Goal: Information Seeking & Learning: Understand process/instructions

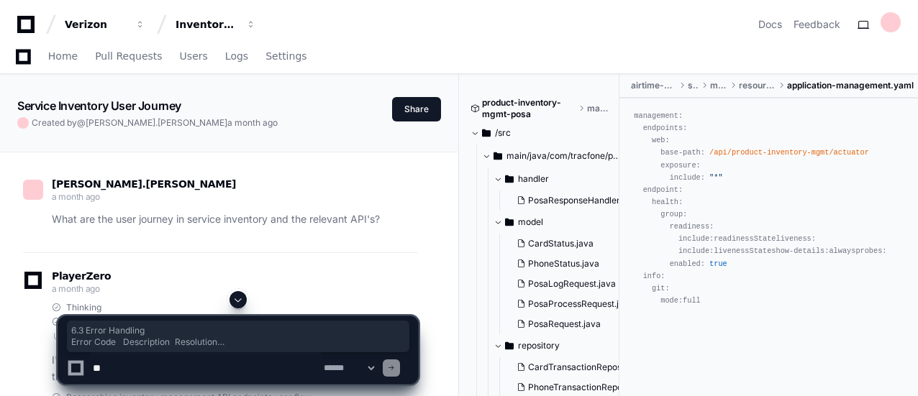
scroll to position [23852, 0]
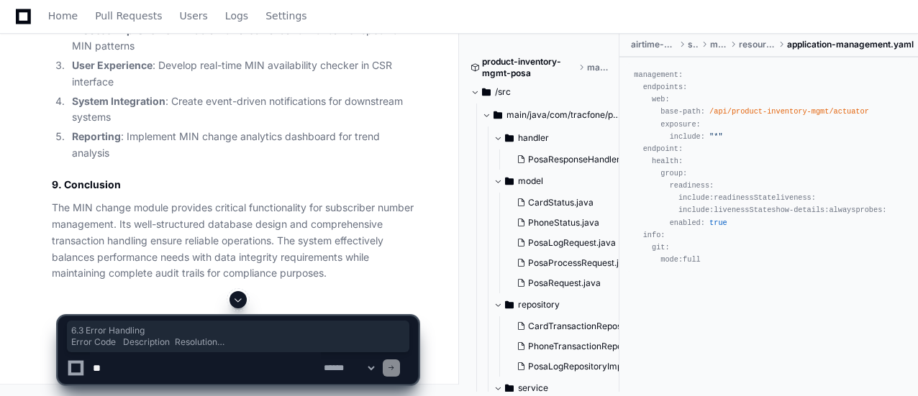
drag, startPoint x: 60, startPoint y: 96, endPoint x: 311, endPoint y: 273, distance: 306.9
copy table "Error Code Description Resolution MIN-001 Source MIN not found Verify MIN is co…"
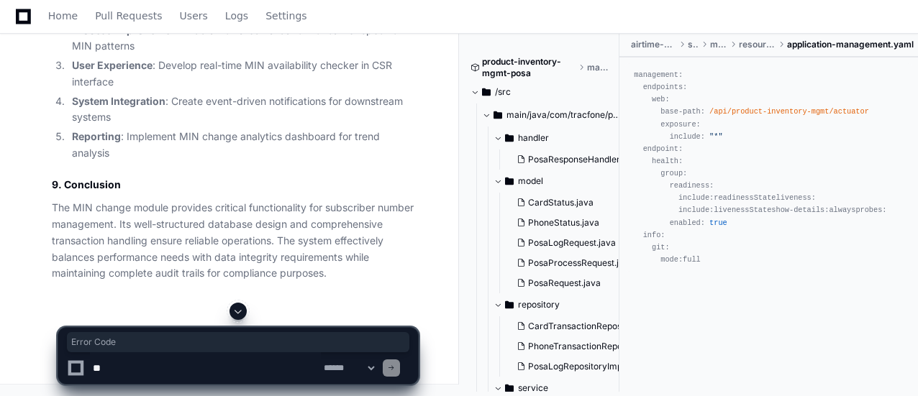
drag, startPoint x: 63, startPoint y: 98, endPoint x: 92, endPoint y: 116, distance: 34.5
copy th "Error Code"
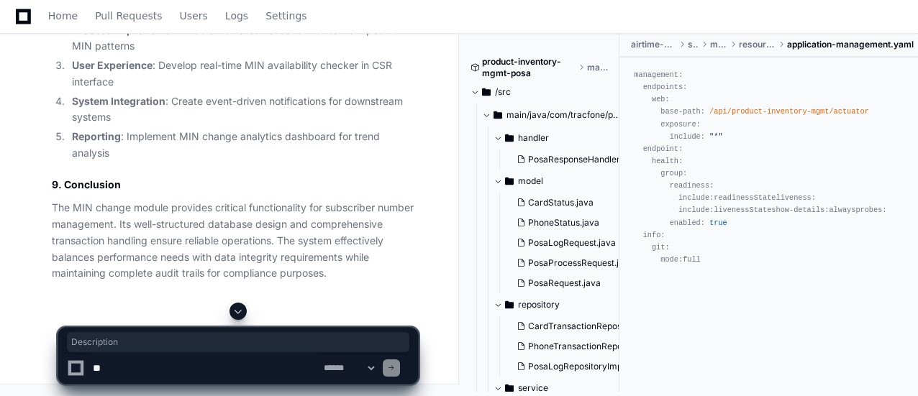
drag, startPoint x: 188, startPoint y: 107, endPoint x: 134, endPoint y: 106, distance: 54.7
copy th "Description"
drag, startPoint x: 271, startPoint y: 104, endPoint x: 323, endPoint y: 110, distance: 52.1
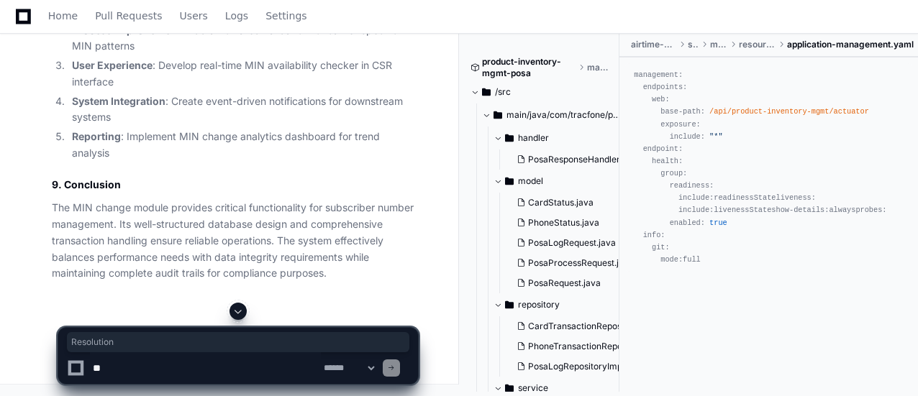
copy th "Resolution"
drag, startPoint x: 63, startPoint y: 140, endPoint x: 101, endPoint y: 140, distance: 37.4
copy td "MIN-001"
drag, startPoint x: 132, startPoint y: 142, endPoint x: 223, endPoint y: 142, distance: 90.6
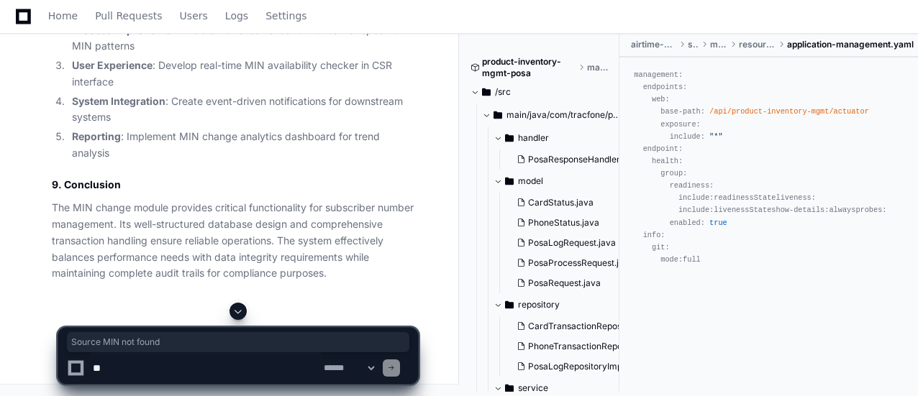
copy td "Source MIN not found"
drag, startPoint x: 270, startPoint y: 143, endPoint x: 401, endPoint y: 143, distance: 130.2
copy td "Verify MIN is correct and active"
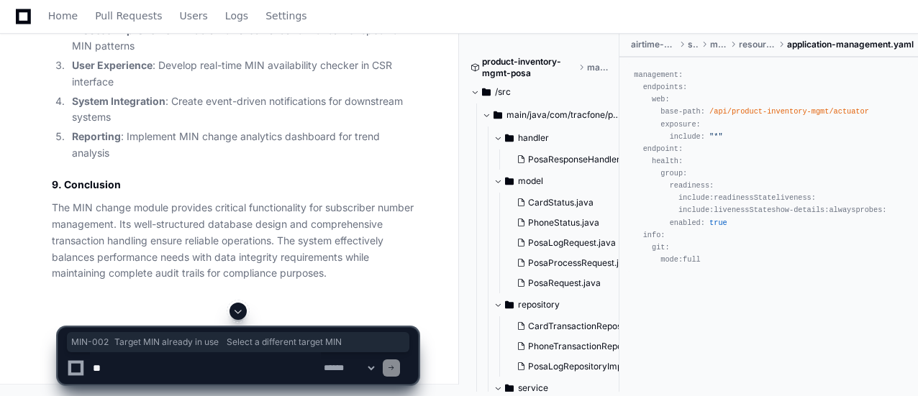
drag, startPoint x: 63, startPoint y: 164, endPoint x: 389, endPoint y: 167, distance: 325.8
copy tr "MIN-002 Target MIN already in use Select a different target MIN"
drag, startPoint x: 63, startPoint y: 168, endPoint x: 102, endPoint y: 166, distance: 38.9
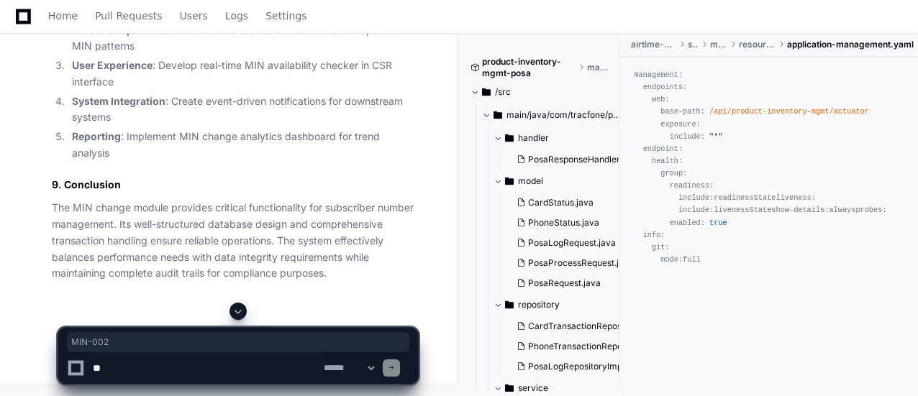
copy td "MIN-002"
drag, startPoint x: 133, startPoint y: 168, endPoint x: 236, endPoint y: 166, distance: 102.9
copy td "Target MIN already in use"
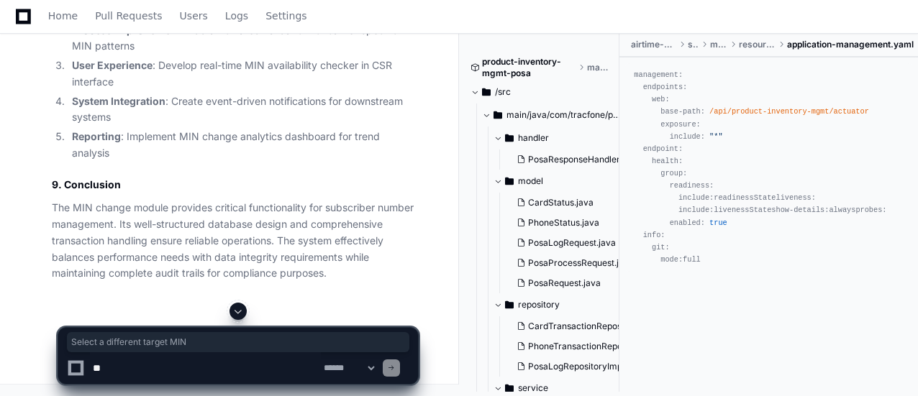
drag, startPoint x: 270, startPoint y: 166, endPoint x: 385, endPoint y: 166, distance: 115.1
drag, startPoint x: 63, startPoint y: 197, endPoint x: 99, endPoint y: 196, distance: 36.0
drag, startPoint x: 131, startPoint y: 195, endPoint x: 235, endPoint y: 195, distance: 104.3
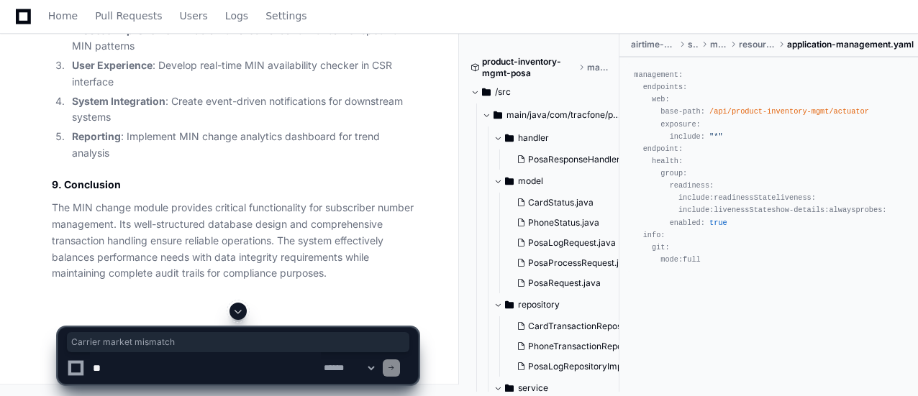
drag, startPoint x: 270, startPoint y: 188, endPoint x: 319, endPoint y: 202, distance: 51.7
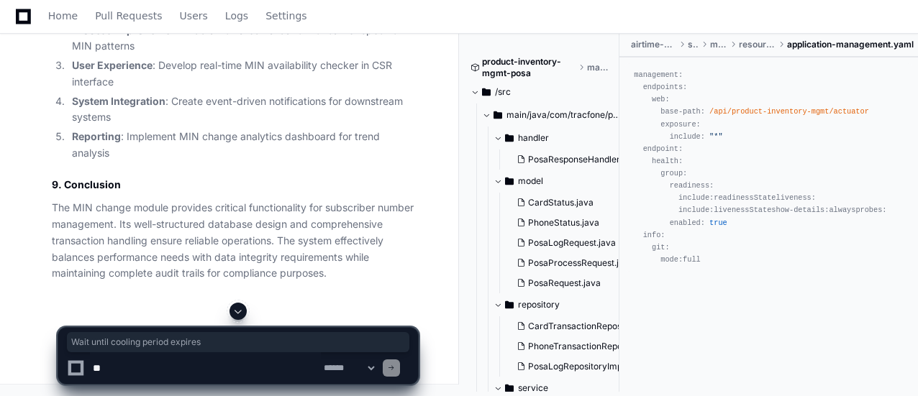
drag, startPoint x: 272, startPoint y: 229, endPoint x: 400, endPoint y: 231, distance: 128.0
drag, startPoint x: 131, startPoint y: 259, endPoint x: 179, endPoint y: 271, distance: 49.7
drag, startPoint x: 270, startPoint y: 260, endPoint x: 308, endPoint y: 274, distance: 40.7
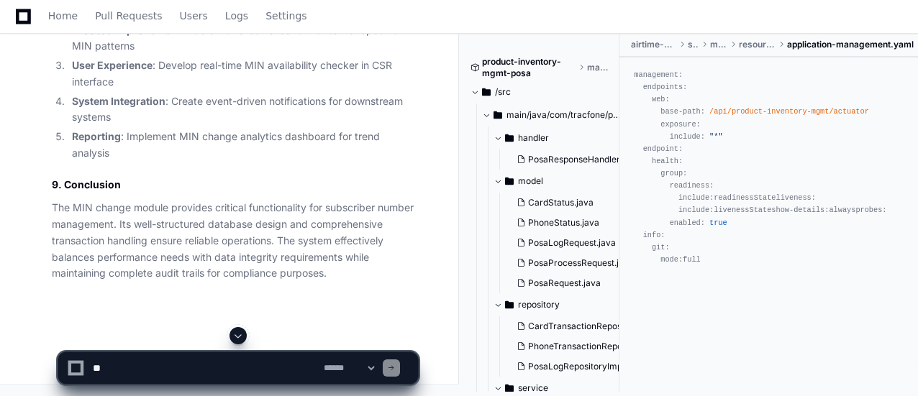
scroll to position [24111, 0]
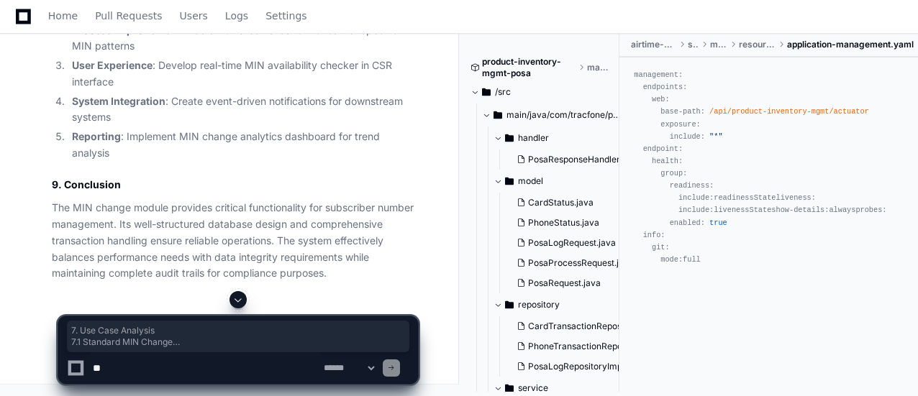
drag, startPoint x: 52, startPoint y: 47, endPoint x: 226, endPoint y: 247, distance: 265.1
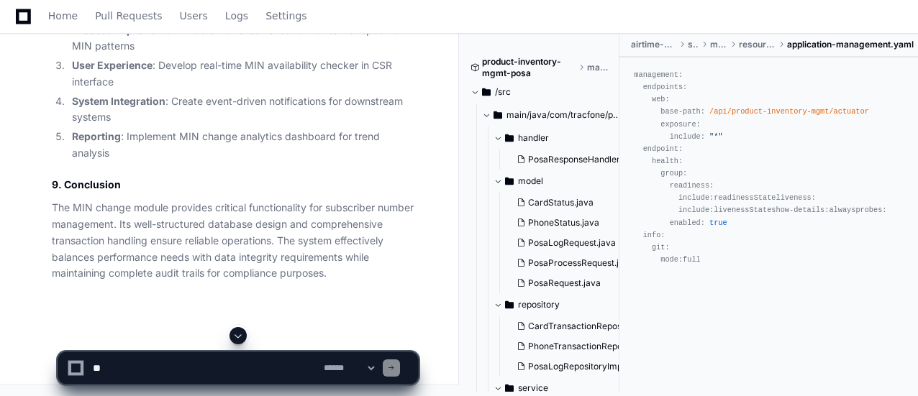
scroll to position [24341, 0]
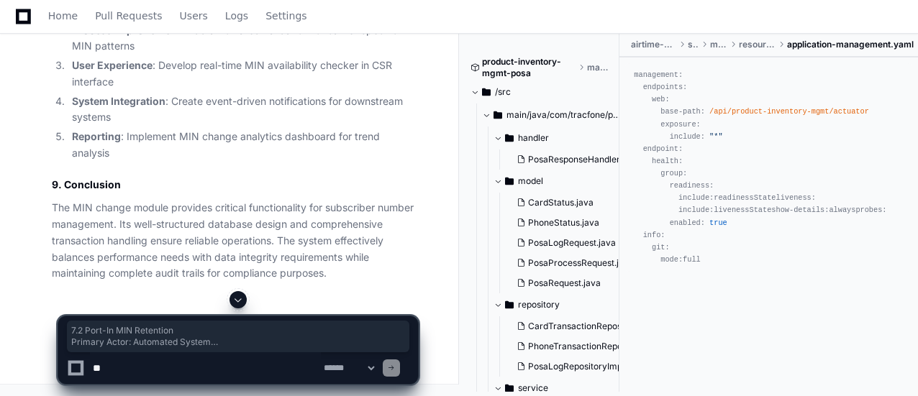
drag, startPoint x: 52, startPoint y: 47, endPoint x: 339, endPoint y: 222, distance: 336.3
drag, startPoint x: 50, startPoint y: 251, endPoint x: 139, endPoint y: 286, distance: 95.0
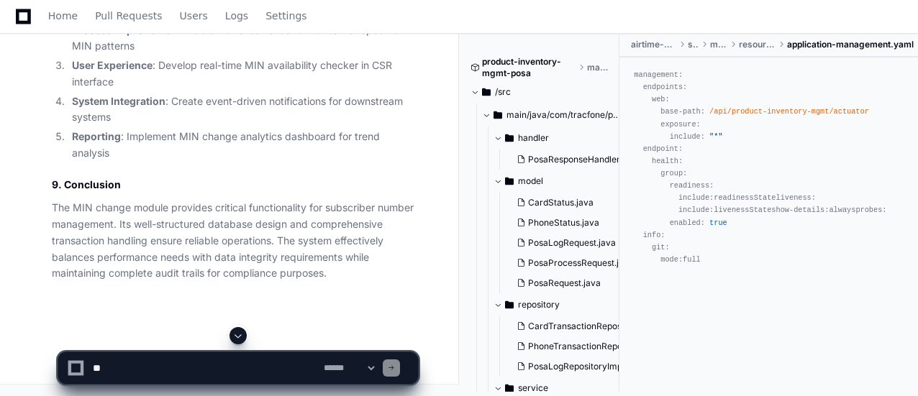
scroll to position [24542, 0]
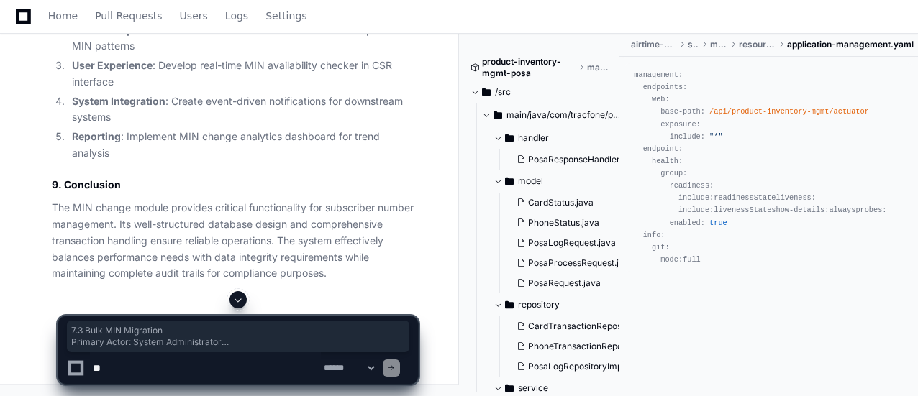
drag, startPoint x: 52, startPoint y: 51, endPoint x: 257, endPoint y: 228, distance: 271.3
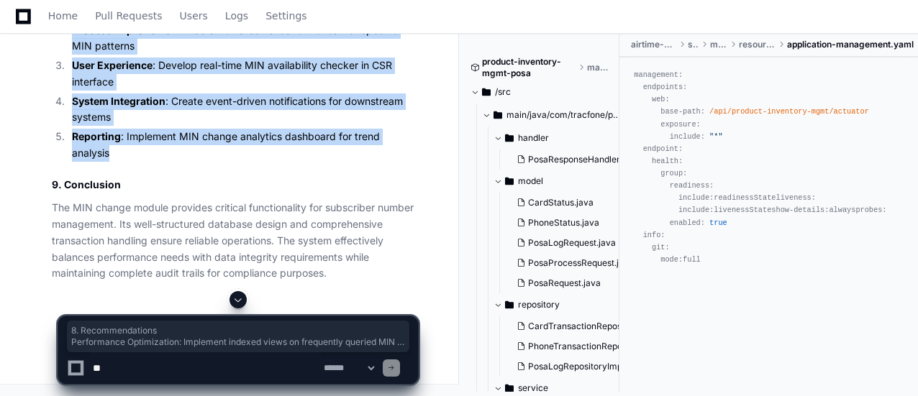
drag, startPoint x: 52, startPoint y: 87, endPoint x: 111, endPoint y: 271, distance: 193.3
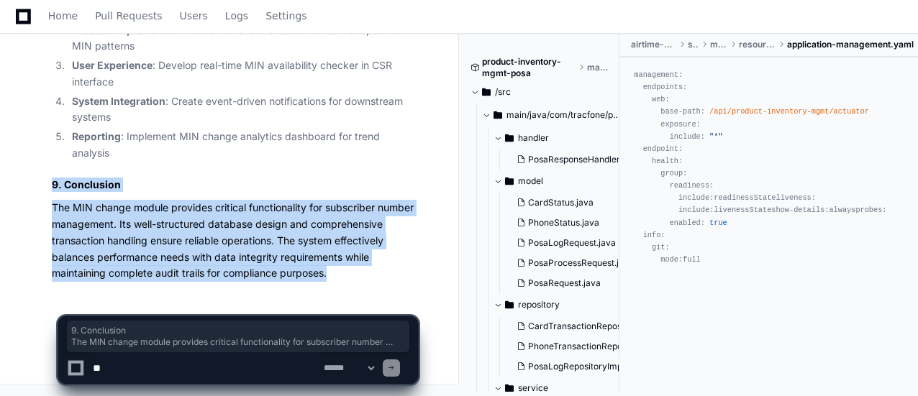
drag, startPoint x: 50, startPoint y: 184, endPoint x: 329, endPoint y: 274, distance: 293.2
